Goal: Check status: Check status

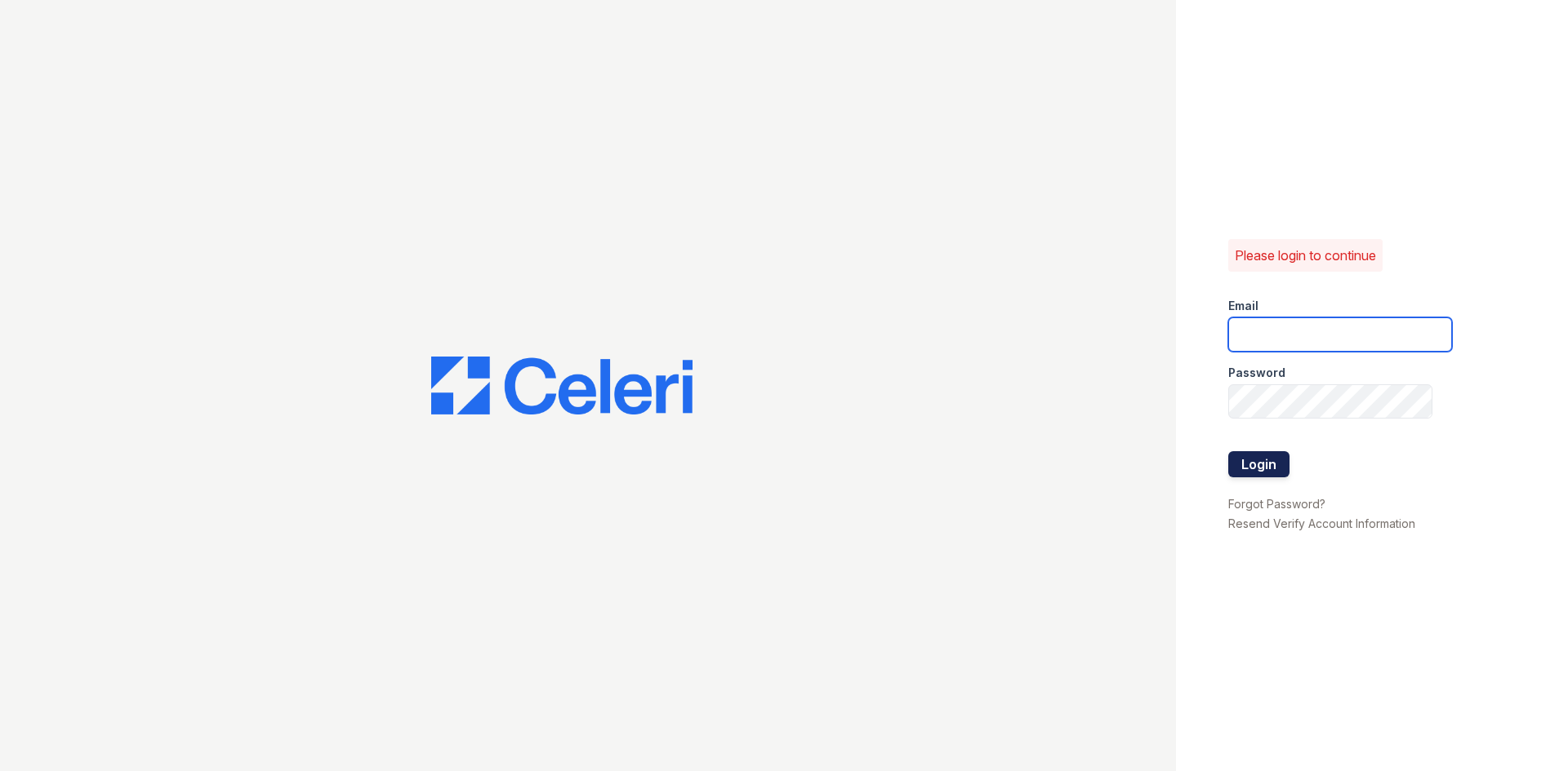
type input "renewonridgewoodtemp@trinity-pm.com"
click at [1255, 470] on button "Login" at bounding box center [1258, 464] width 61 height 26
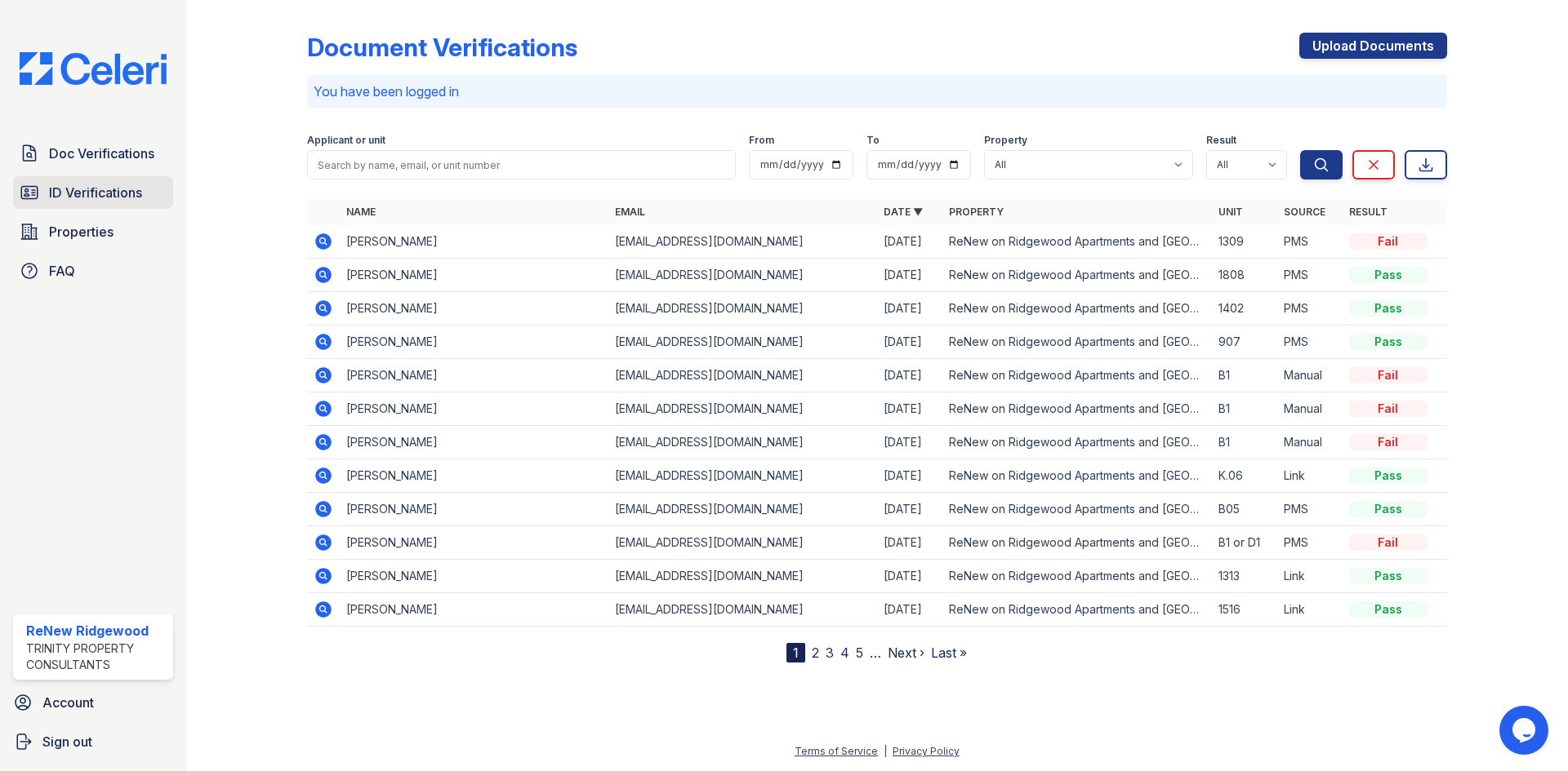
click at [91, 185] on span "ID Verifications" at bounding box center [96, 192] width 94 height 19
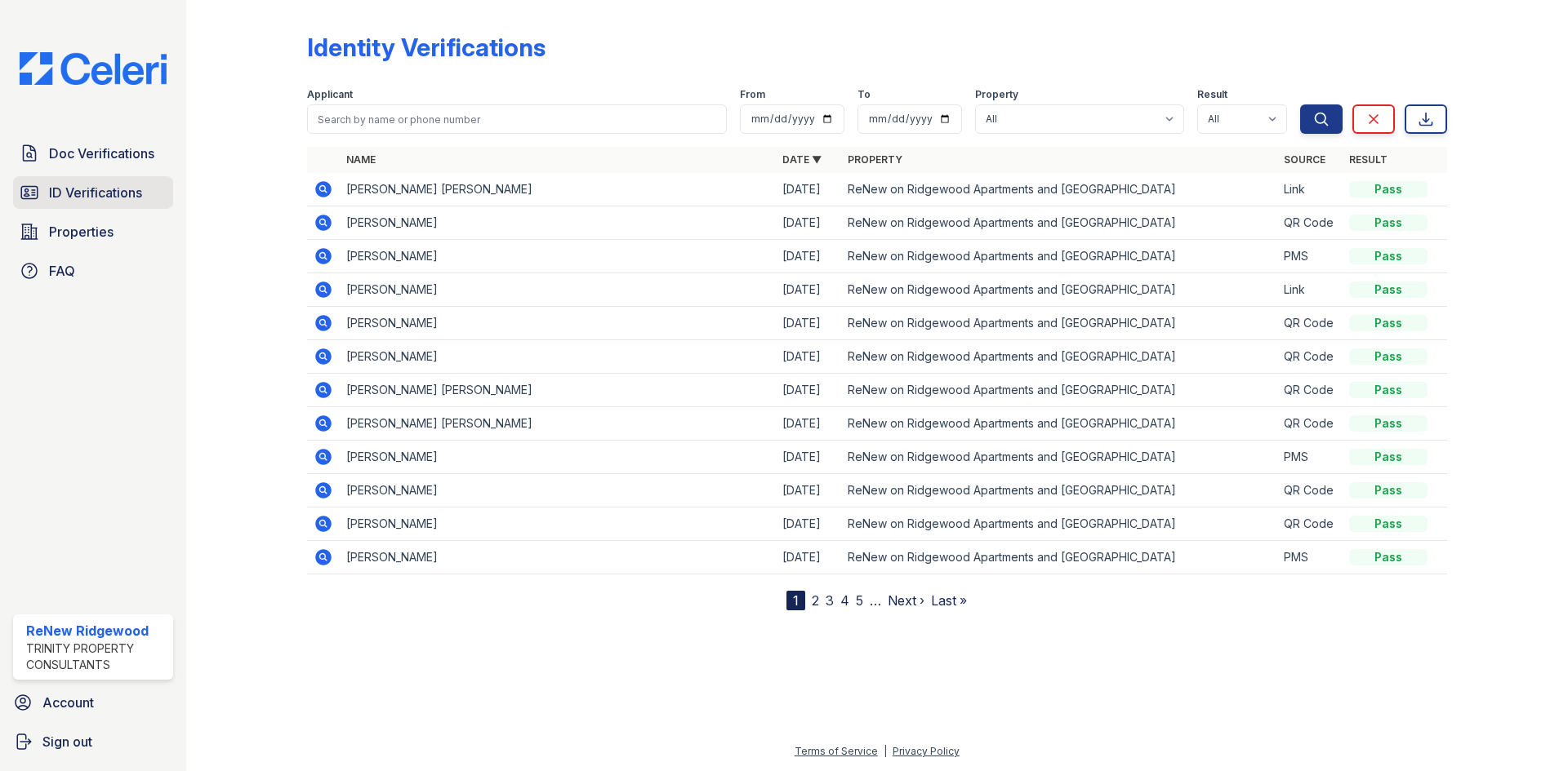
click at [105, 193] on span "ID Verifications" at bounding box center [96, 192] width 94 height 19
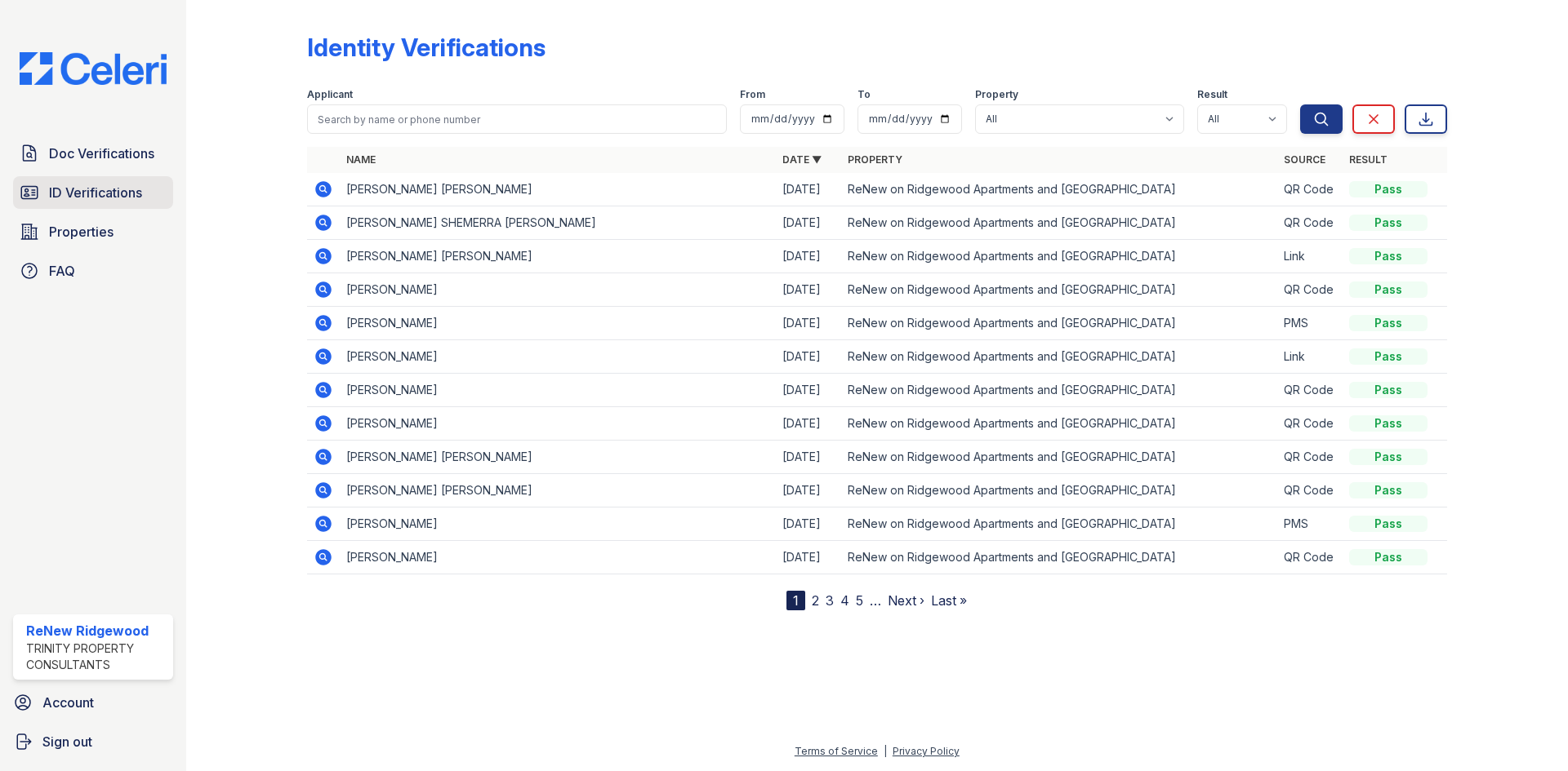
click at [65, 192] on span "ID Verifications" at bounding box center [96, 192] width 94 height 19
click at [63, 191] on span "ID Verifications" at bounding box center [96, 192] width 94 height 19
click at [89, 194] on span "ID Verifications" at bounding box center [96, 192] width 94 height 19
click at [321, 225] on icon at bounding box center [324, 223] width 17 height 17
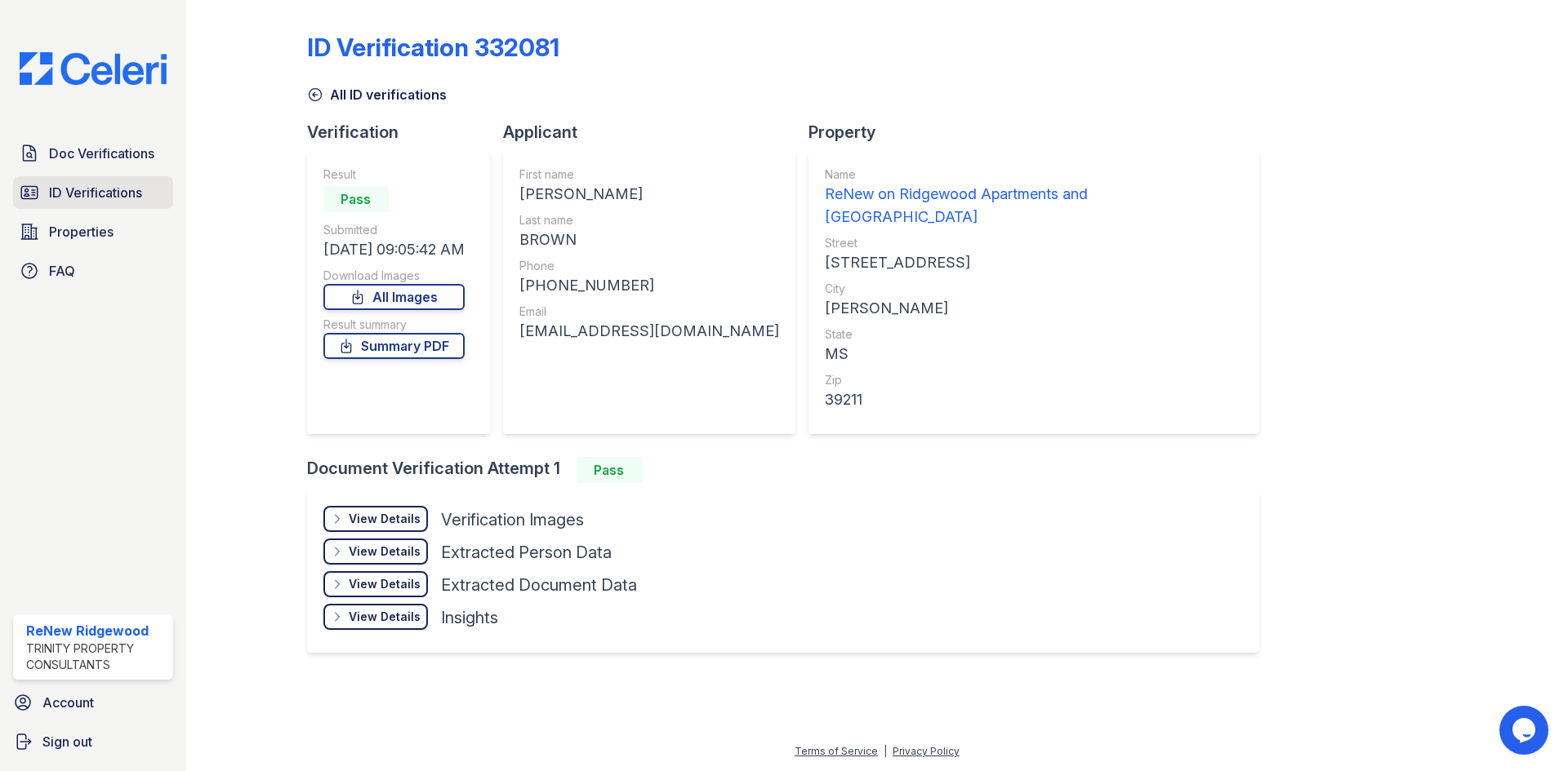
click at [101, 196] on span "ID Verifications" at bounding box center [96, 192] width 94 height 19
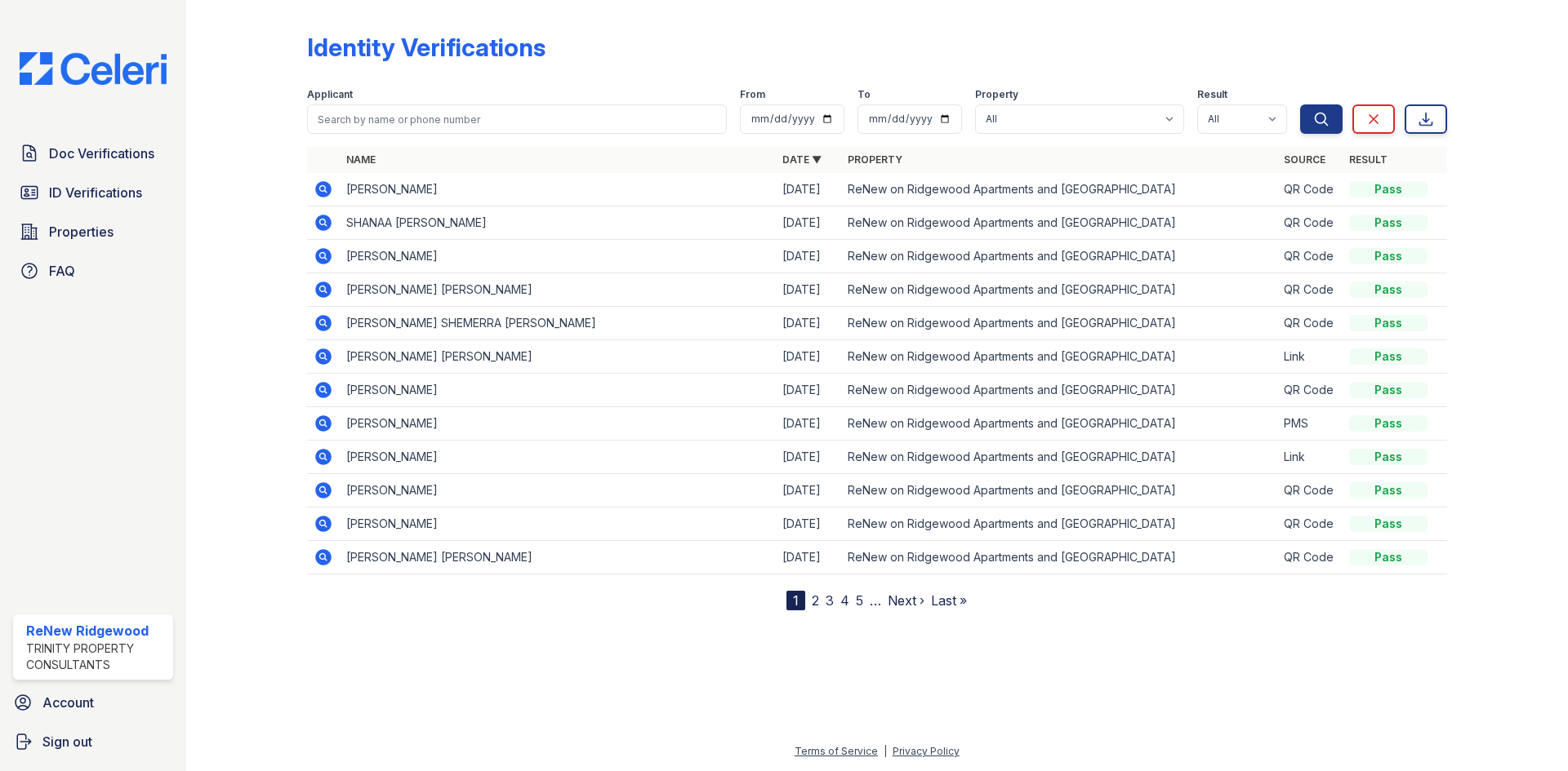
click at [322, 285] on icon at bounding box center [323, 290] width 19 height 19
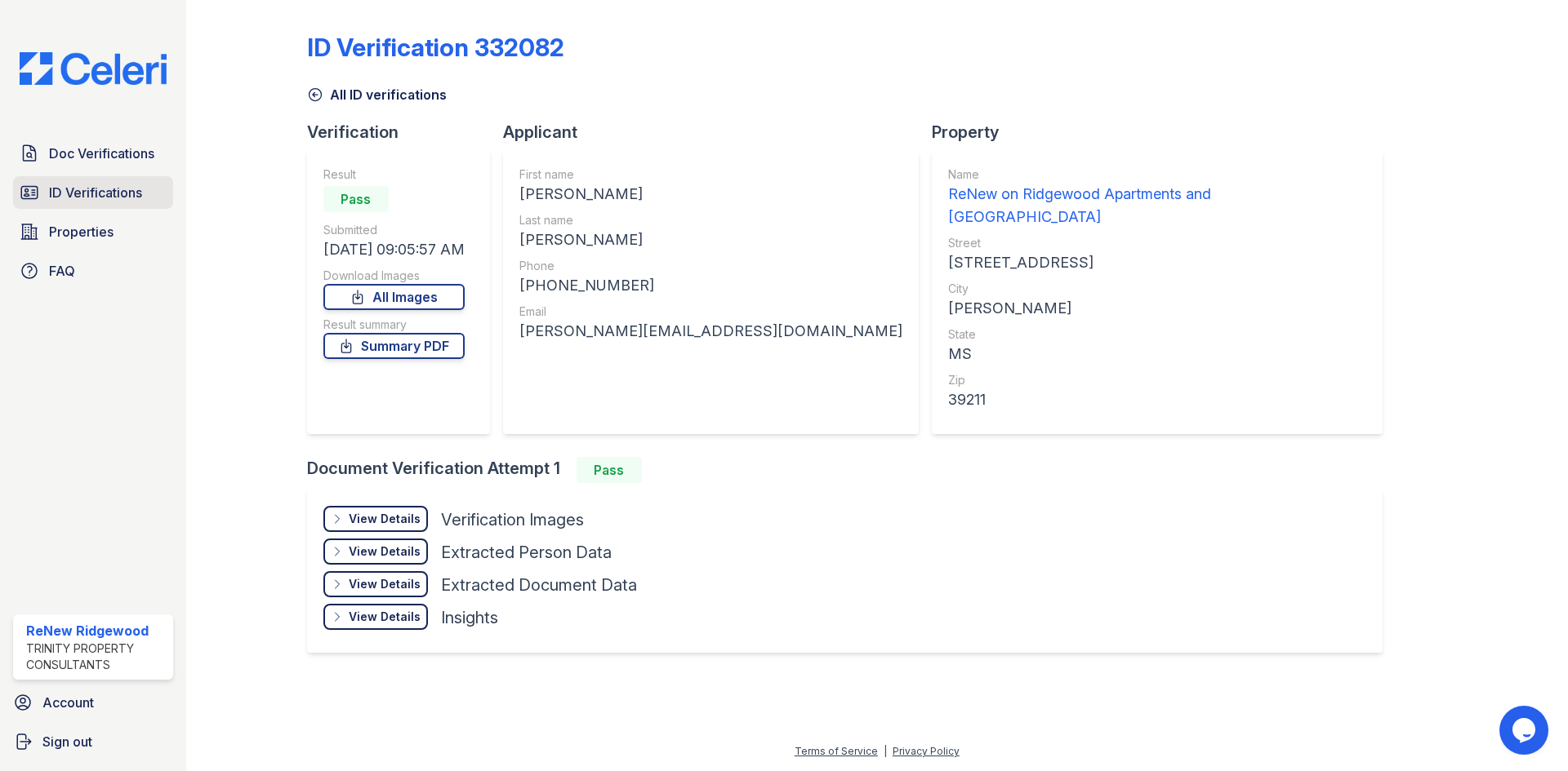
click at [94, 191] on span "ID Verifications" at bounding box center [96, 192] width 94 height 19
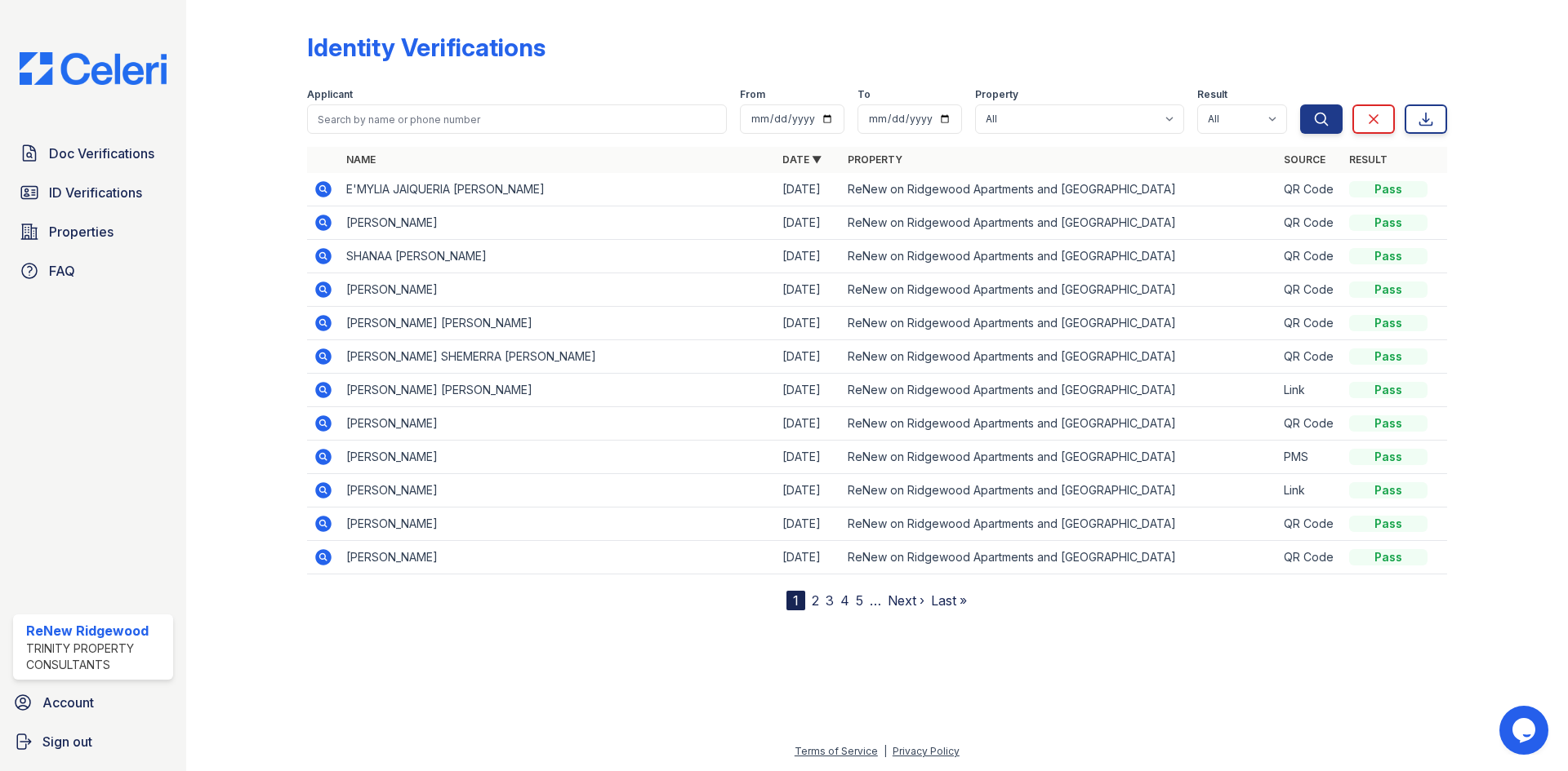
click at [321, 189] on icon at bounding box center [321, 188] width 4 height 4
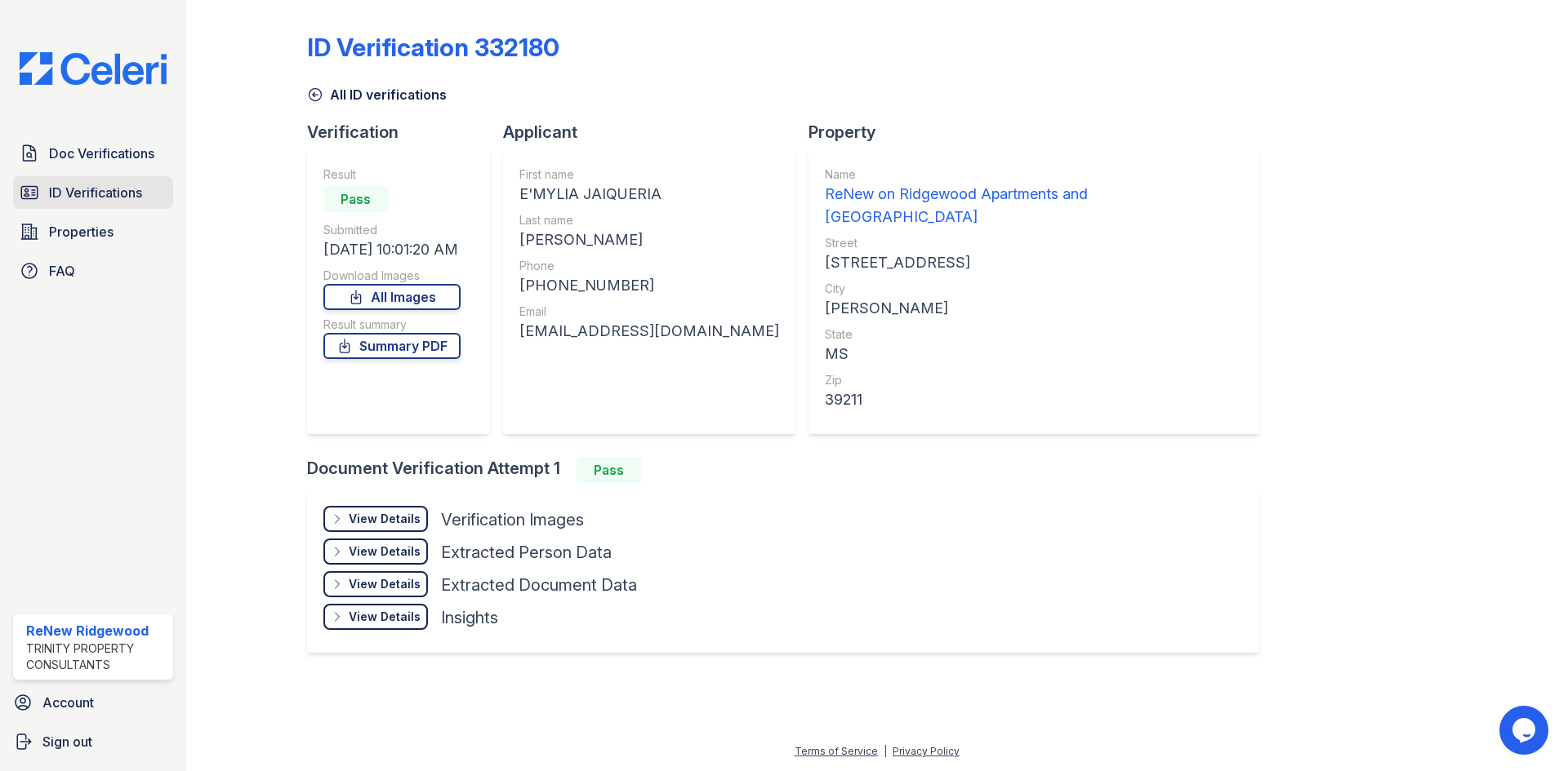
click at [122, 194] on span "ID Verifications" at bounding box center [96, 192] width 94 height 19
